Goal: Find specific page/section: Find specific page/section

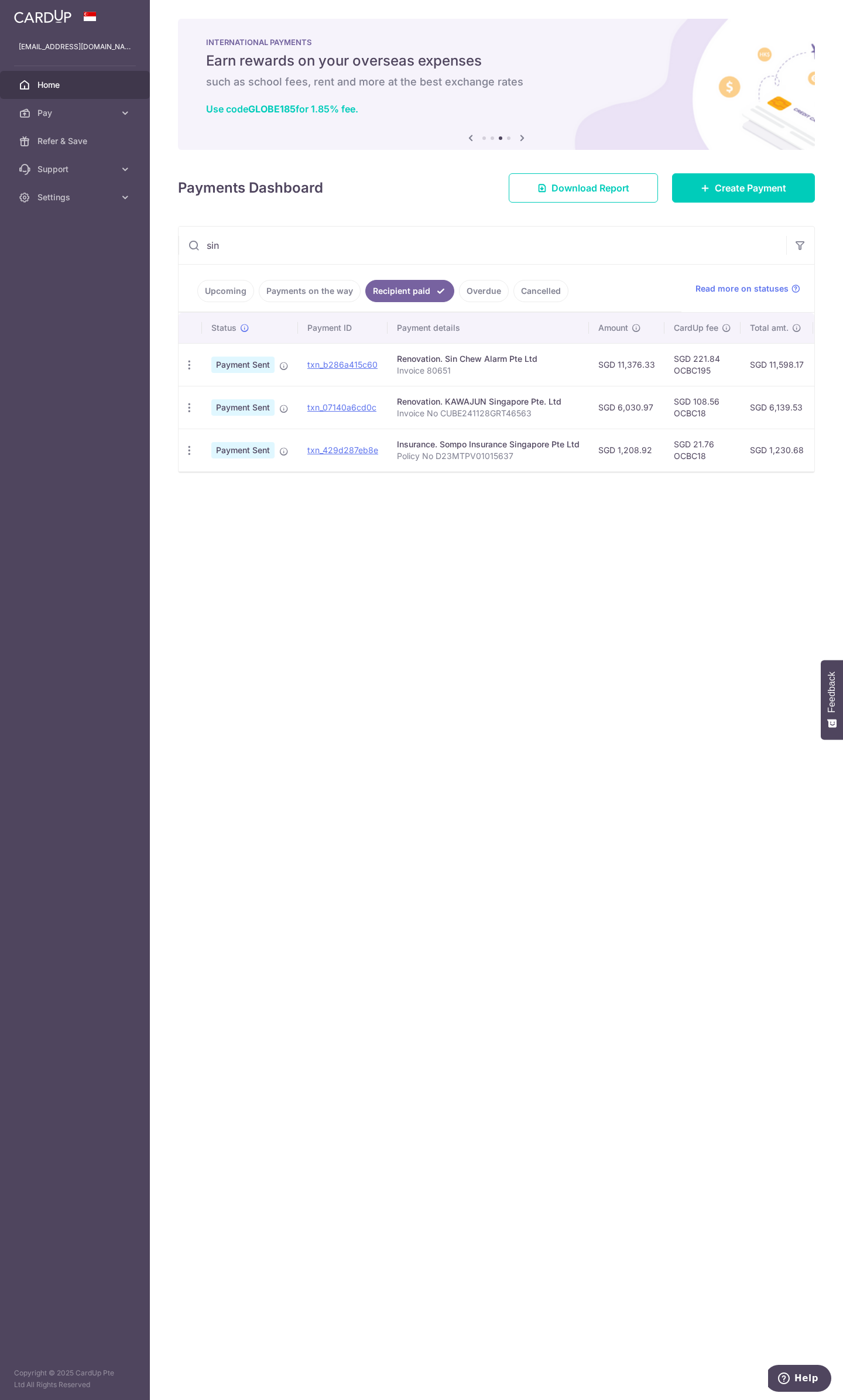
drag, startPoint x: 254, startPoint y: 236, endPoint x: 184, endPoint y: 235, distance: 70.0
click at [185, 236] on input "sin" at bounding box center [482, 245] width 608 height 37
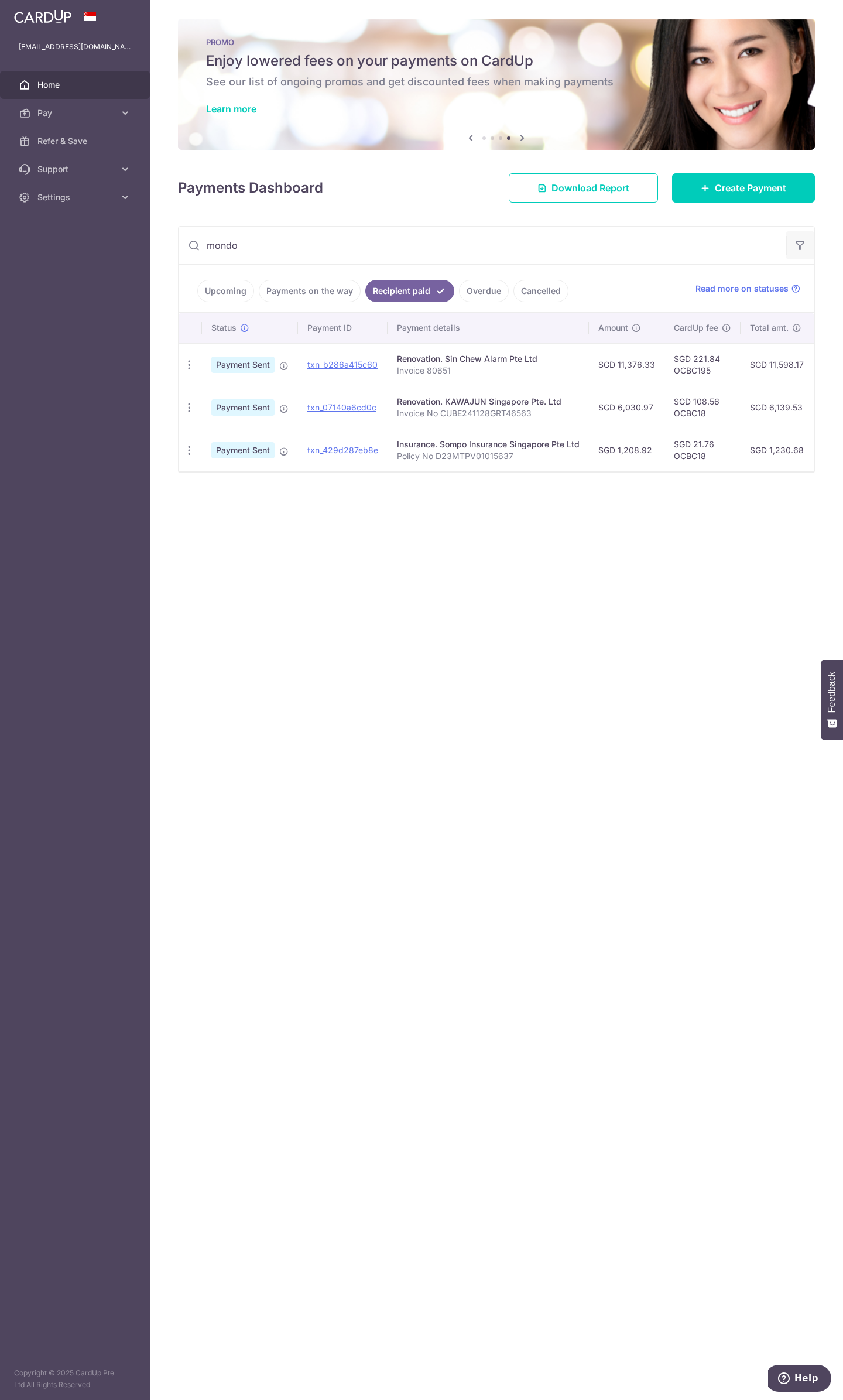
type input "mondo"
click at [798, 241] on icon "button" at bounding box center [800, 245] width 11 height 11
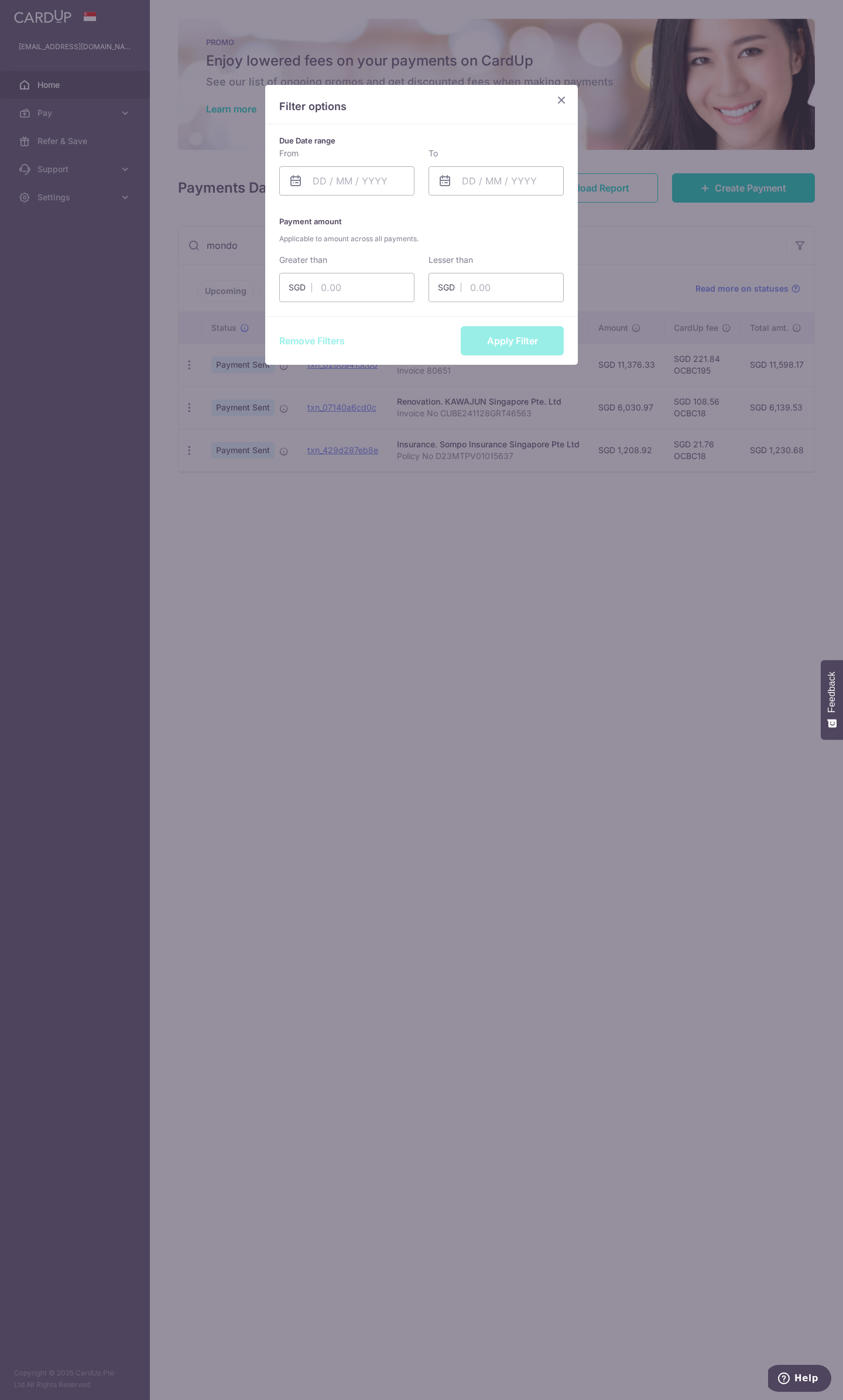
click at [556, 100] on div "Filter options" at bounding box center [421, 104] width 313 height 39
click at [563, 96] on icon "Close" at bounding box center [561, 100] width 14 height 14
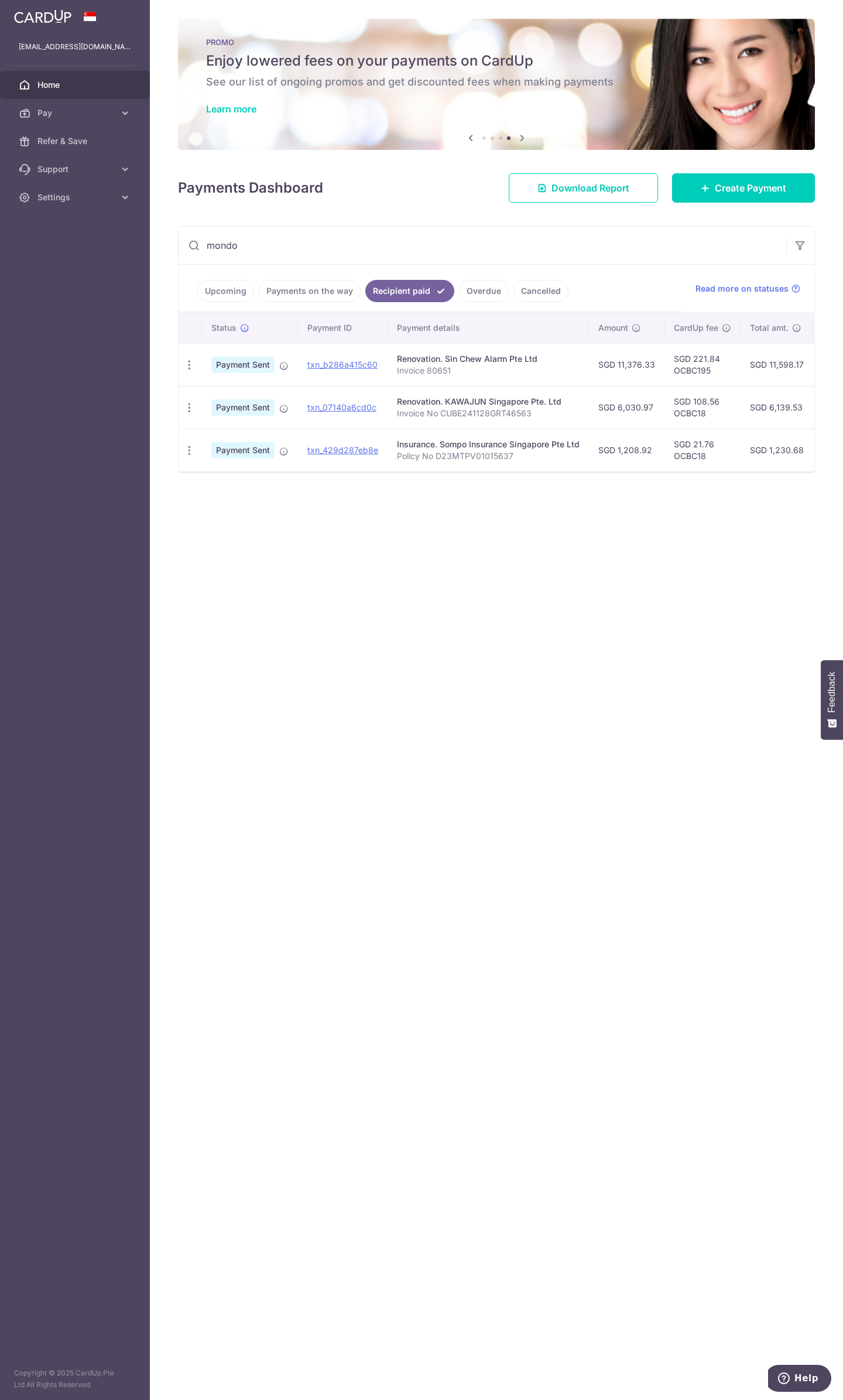
click at [53, 82] on span "Home" at bounding box center [76, 84] width 77 height 11
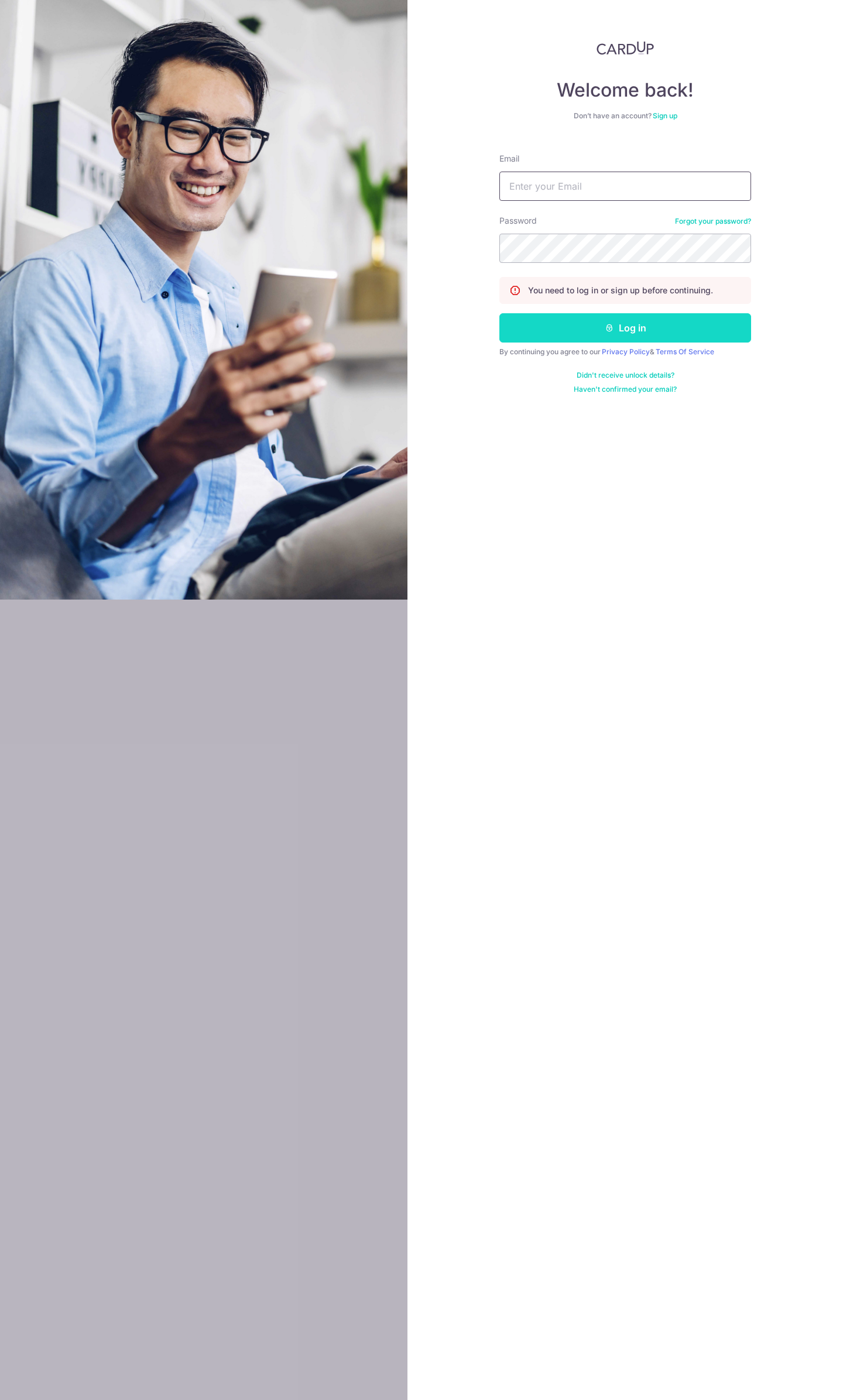
type input "[EMAIL_ADDRESS][DOMAIN_NAME]"
click at [569, 330] on button "Log in" at bounding box center [625, 328] width 252 height 30
click at [566, 326] on button "Log in" at bounding box center [625, 328] width 252 height 30
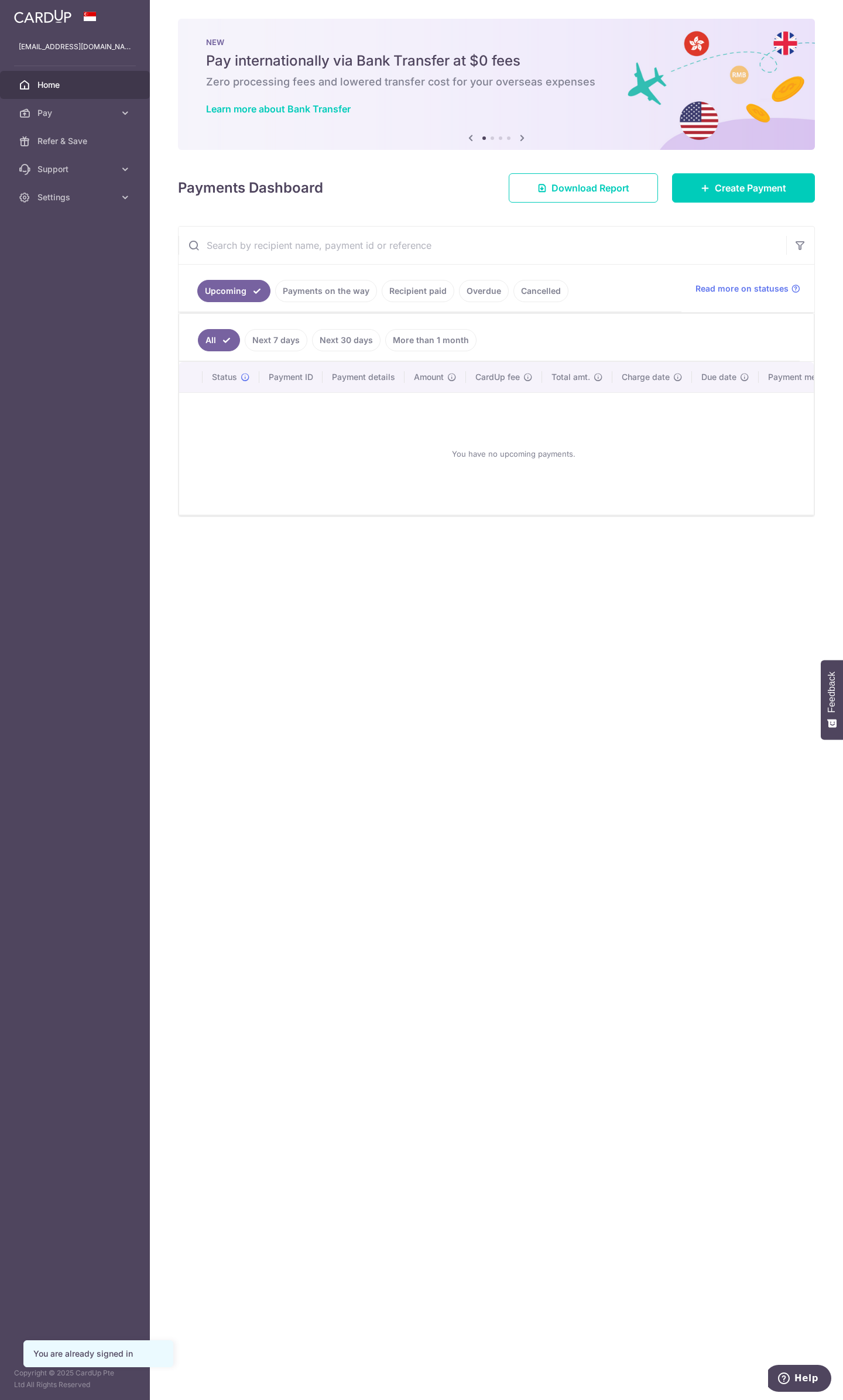
click at [420, 290] on link "Recipient paid" at bounding box center [418, 291] width 73 height 22
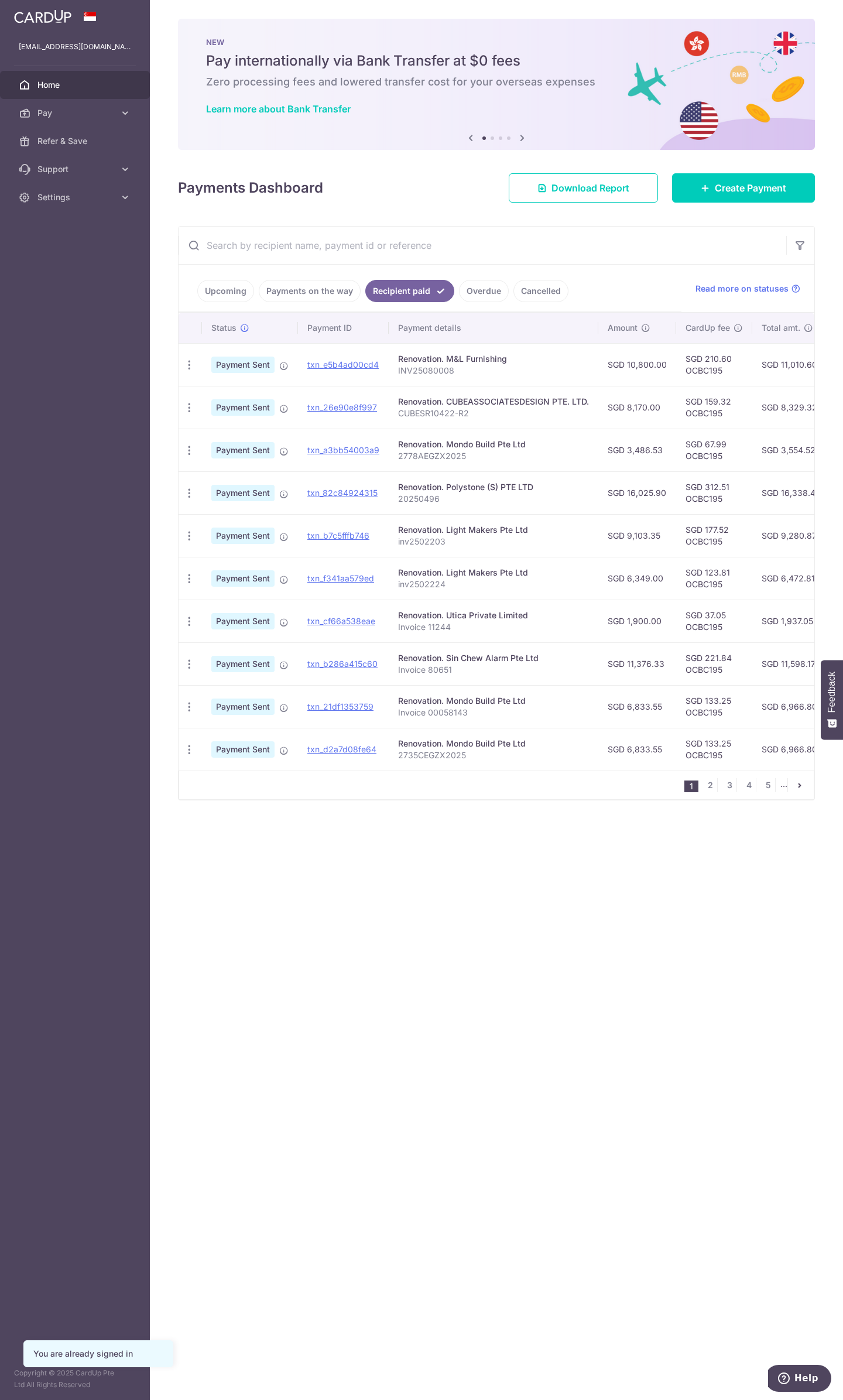
click at [338, 249] on input "text" at bounding box center [482, 245] width 608 height 37
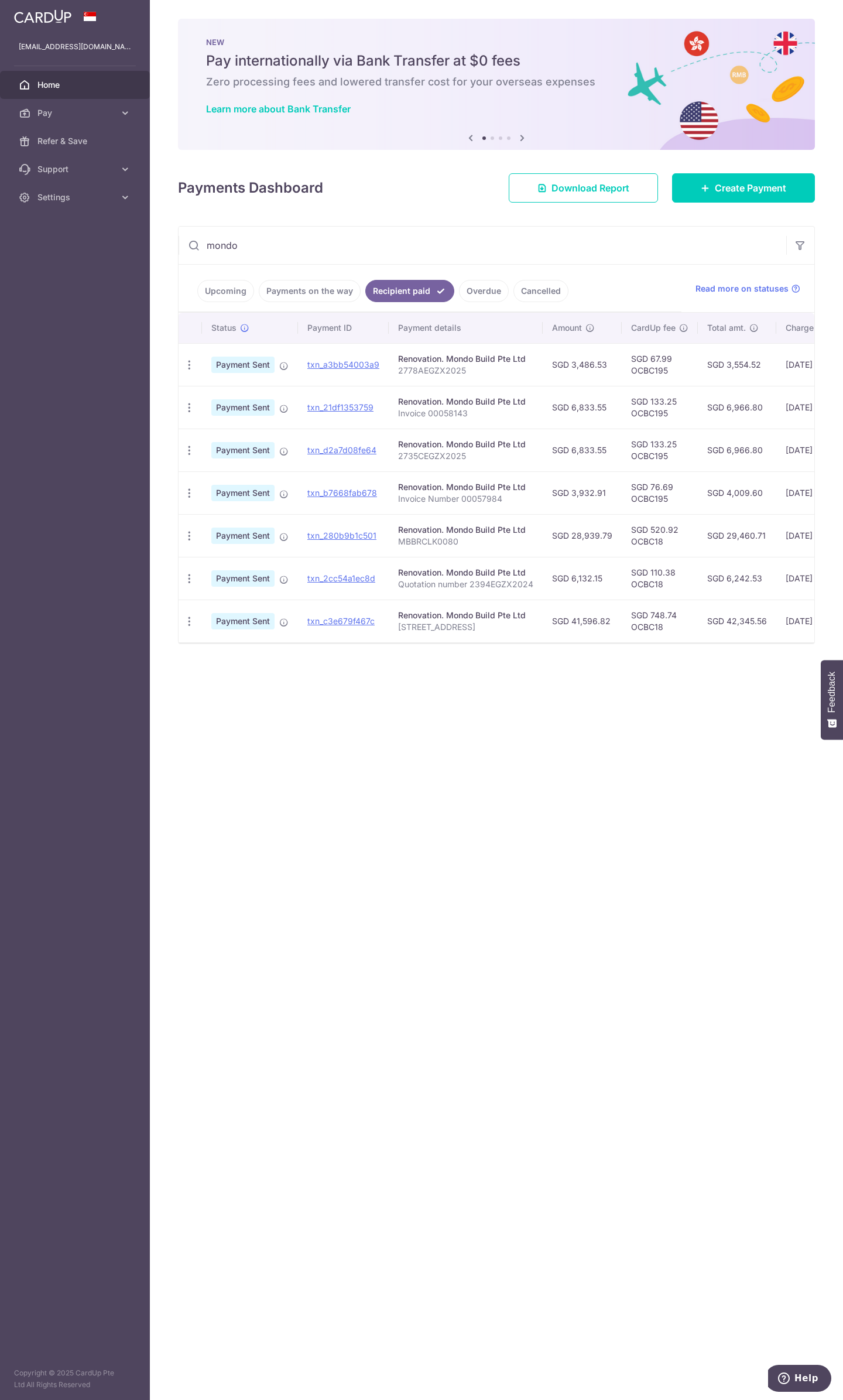
type input "mondo"
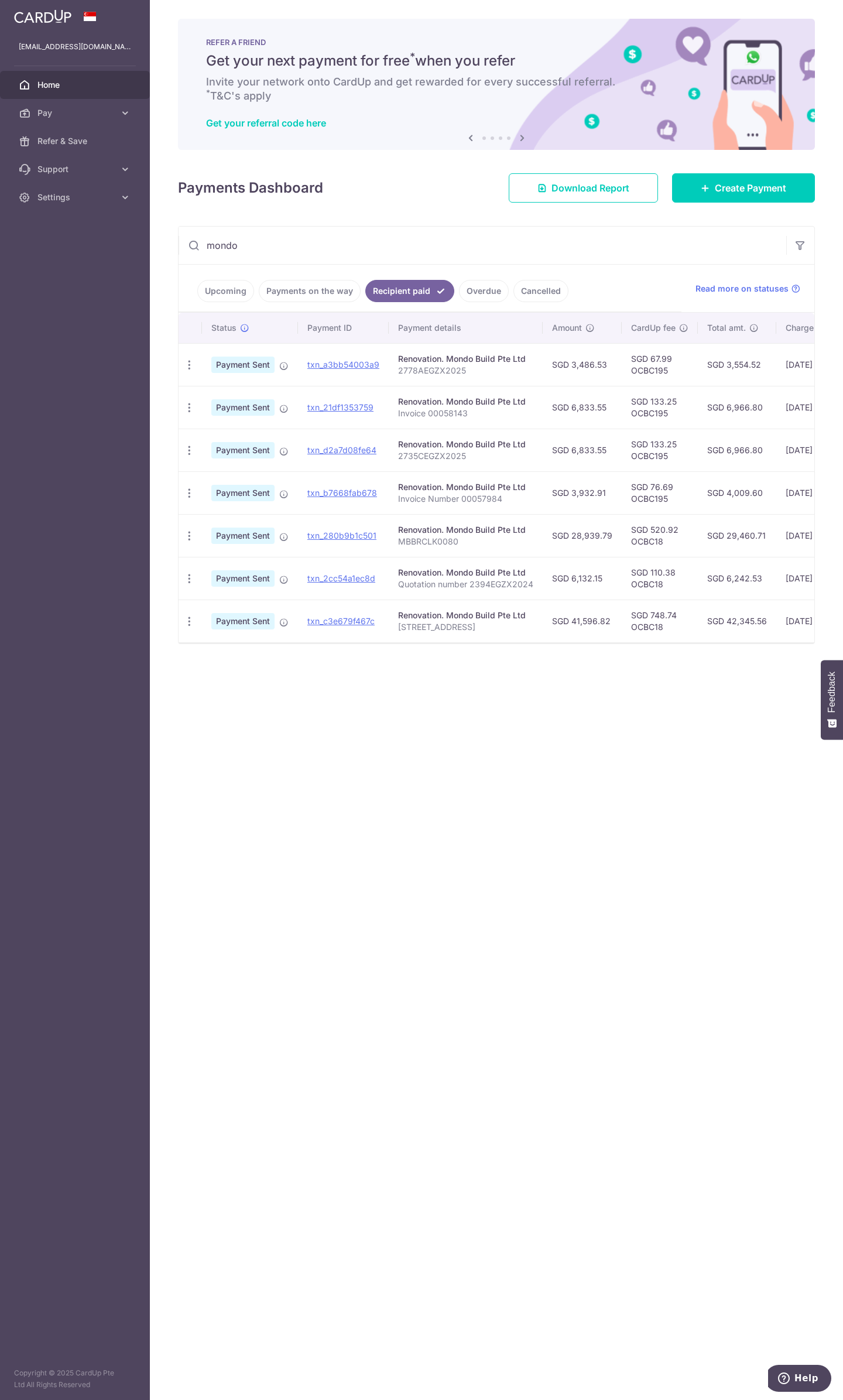
click at [511, 226] on div "mondo Upcoming Payments on the way Recipient paid Overdue Cancelled Read more o…" at bounding box center [497, 435] width 637 height 418
